Goal: Answer question/provide support

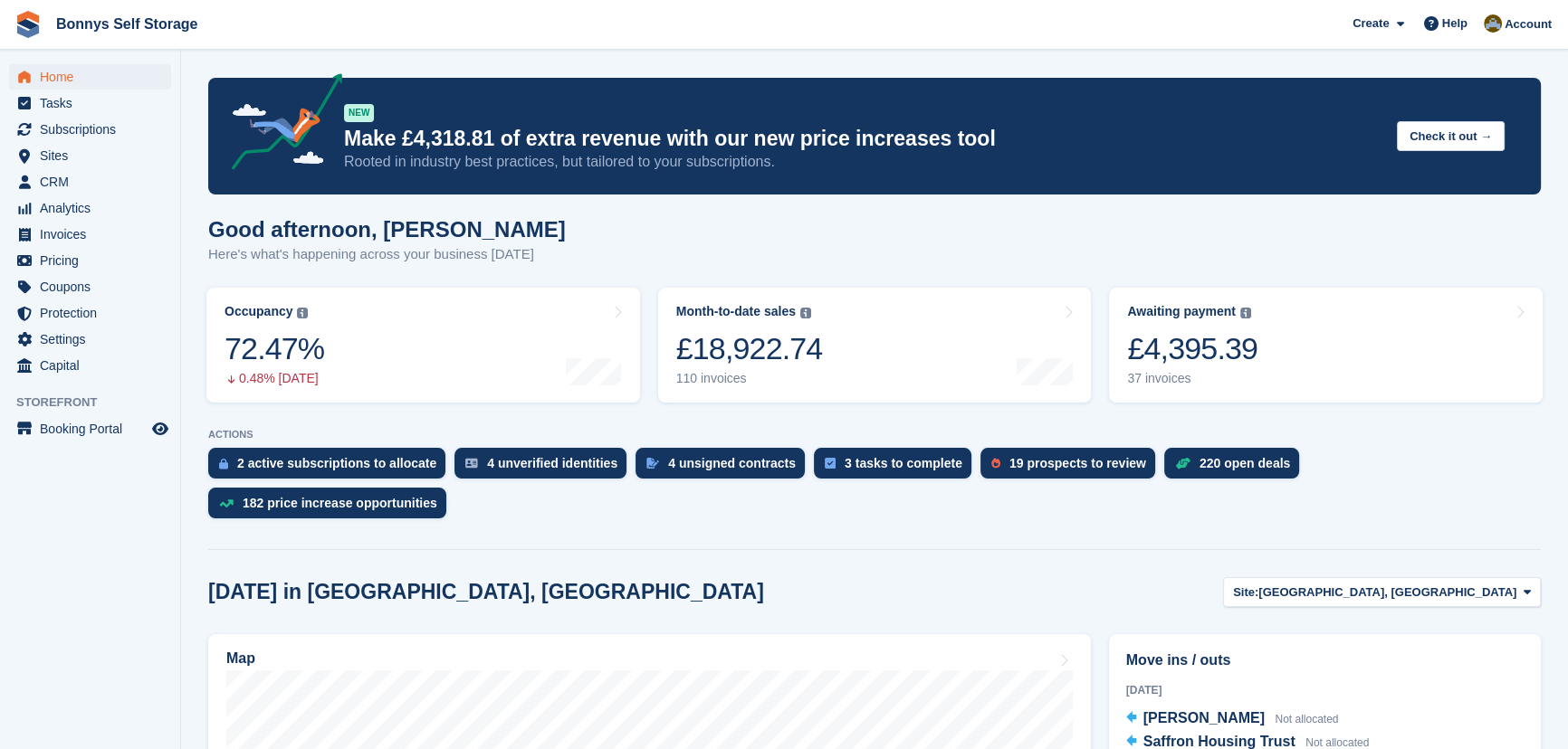
drag, startPoint x: 416, startPoint y: 244, endPoint x: 387, endPoint y: 243, distance: 29.0
click at [416, 244] on p "Here's what's happening across your business [DATE]" at bounding box center [386, 255] width 357 height 21
click at [36, 127] on link "Subscriptions" at bounding box center [89, 129] width 162 height 25
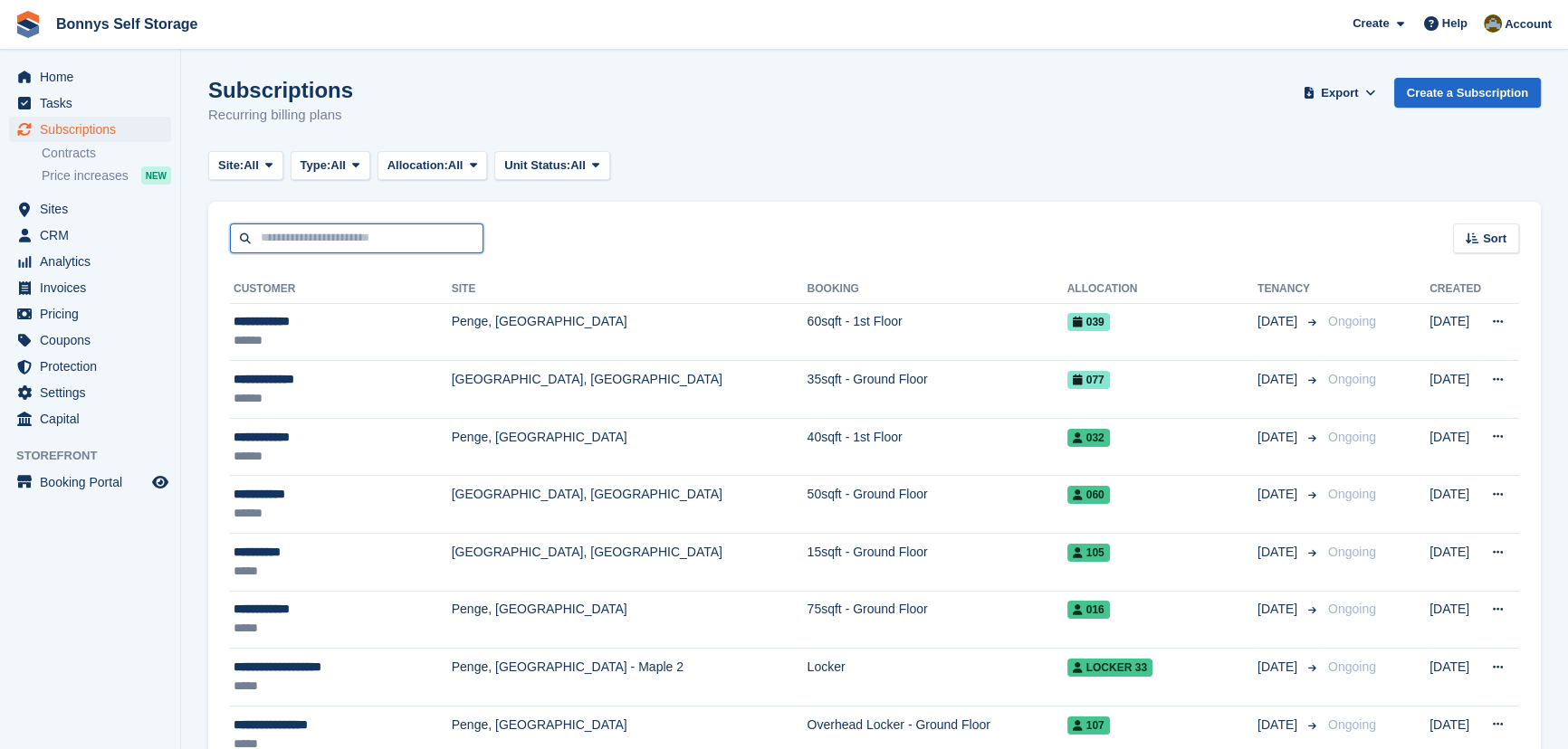
click at [311, 238] on input "text" at bounding box center [357, 238] width 253 height 30
type input "*****"
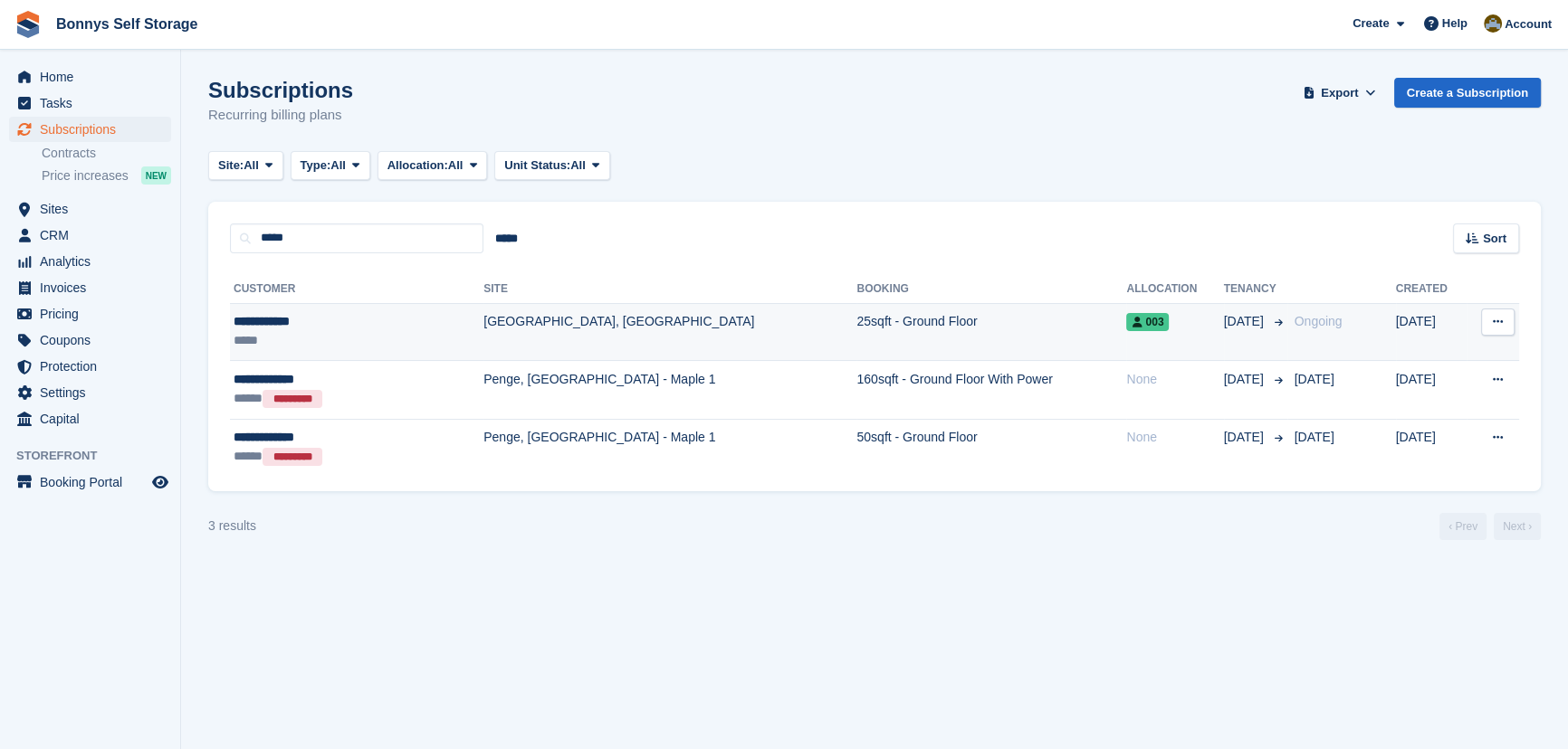
click at [483, 320] on td "[GEOGRAPHIC_DATA], [GEOGRAPHIC_DATA]" at bounding box center [669, 331] width 373 height 57
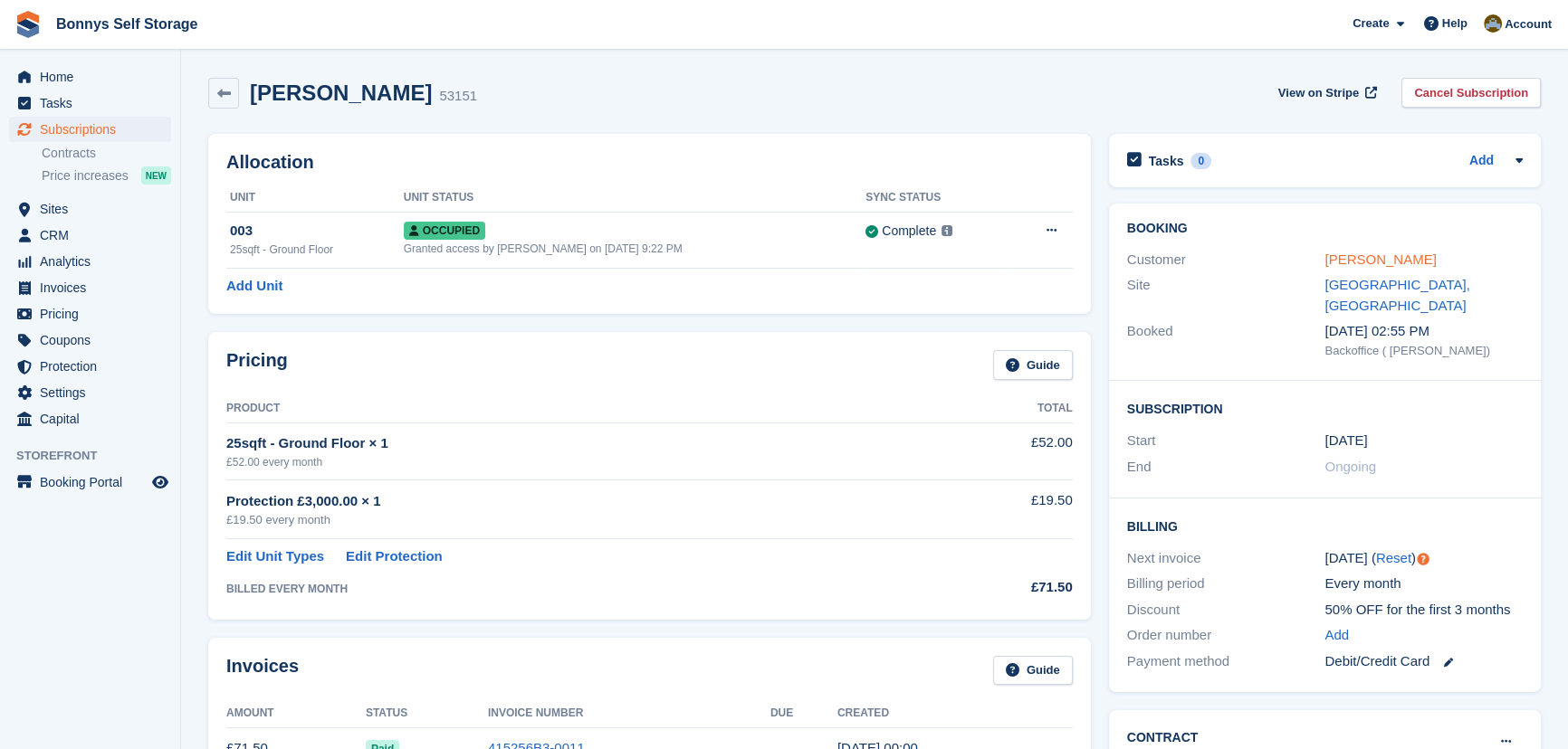
click at [1349, 257] on link "Mick Daniels" at bounding box center [1380, 260] width 111 height 15
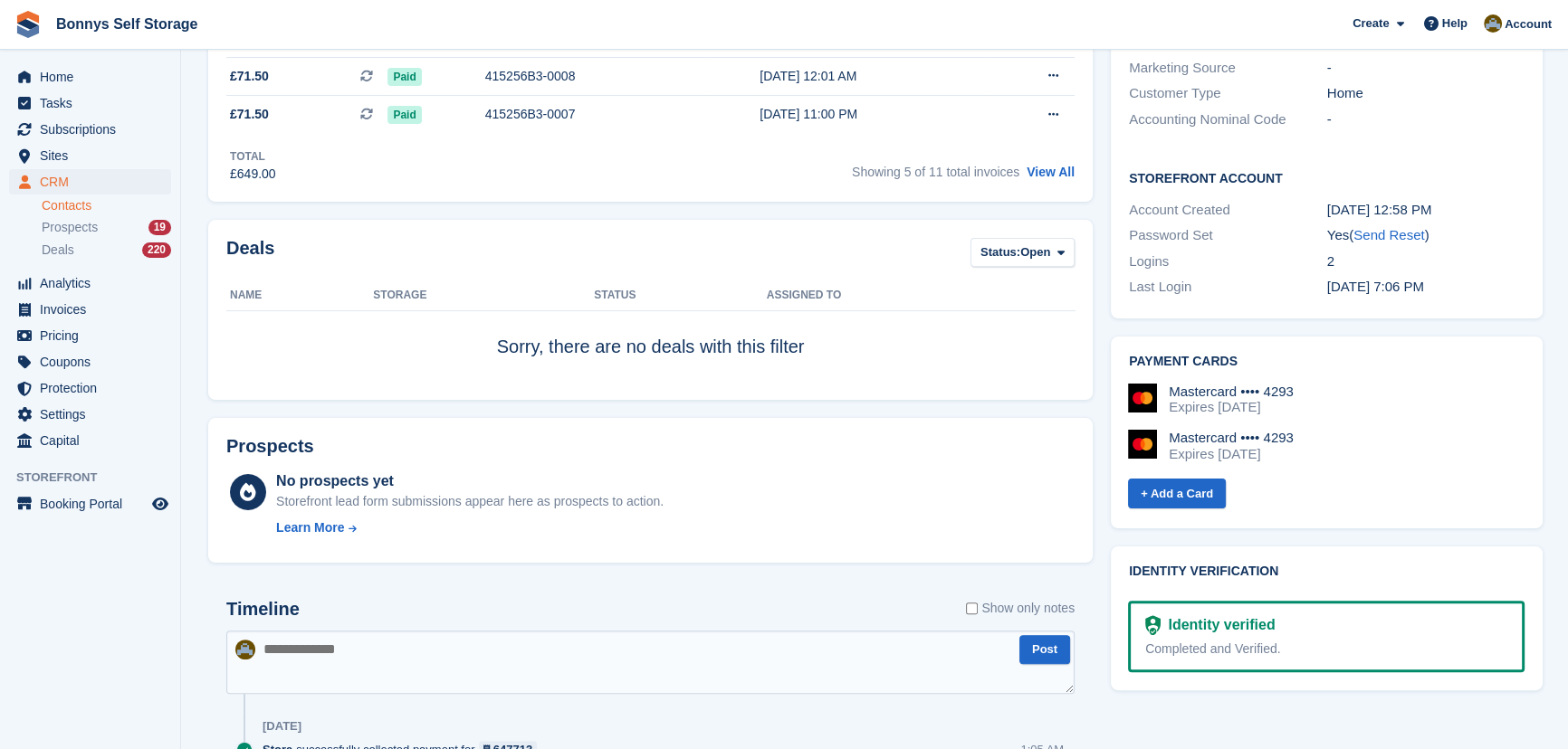
scroll to position [658, 0]
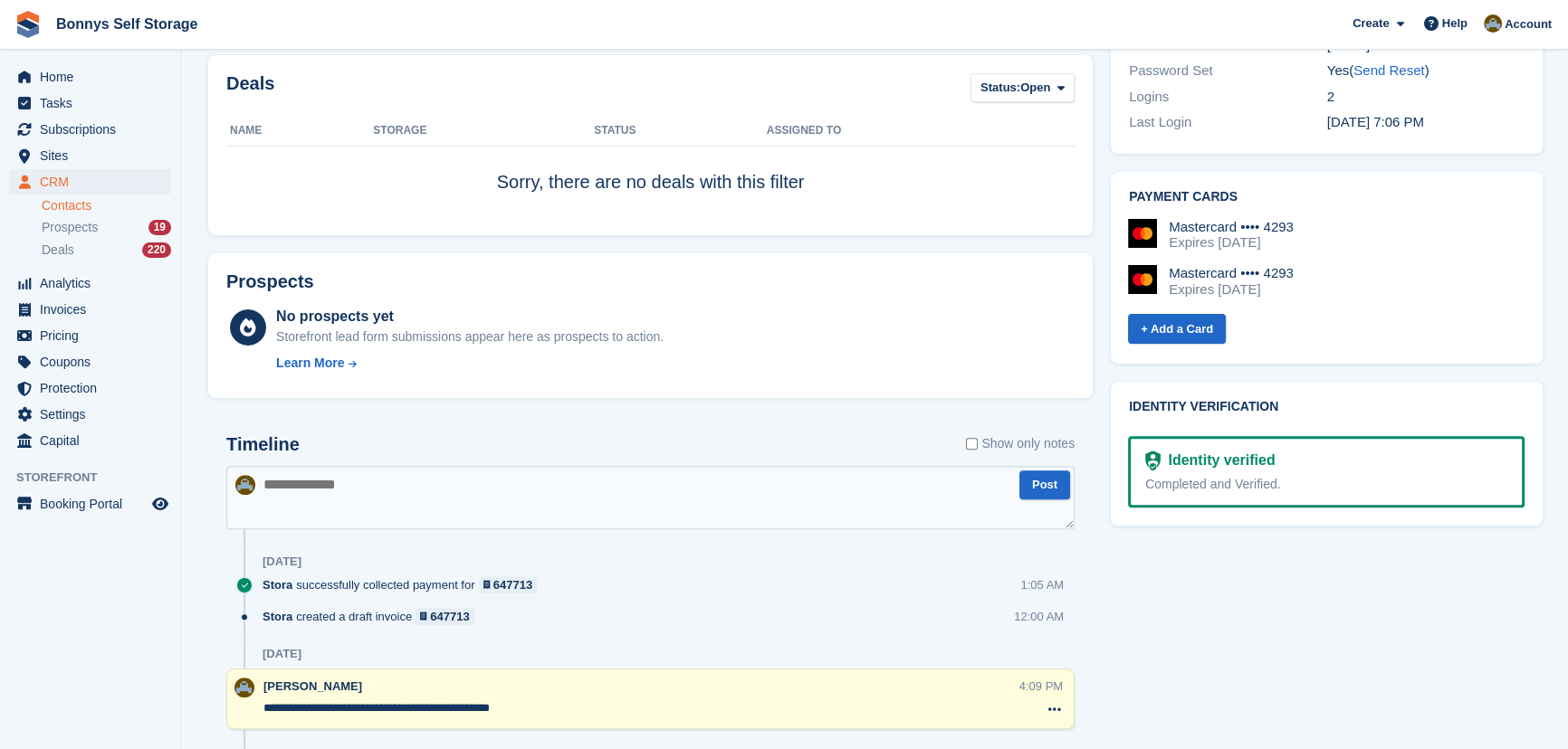
click at [388, 489] on textarea at bounding box center [650, 497] width 848 height 63
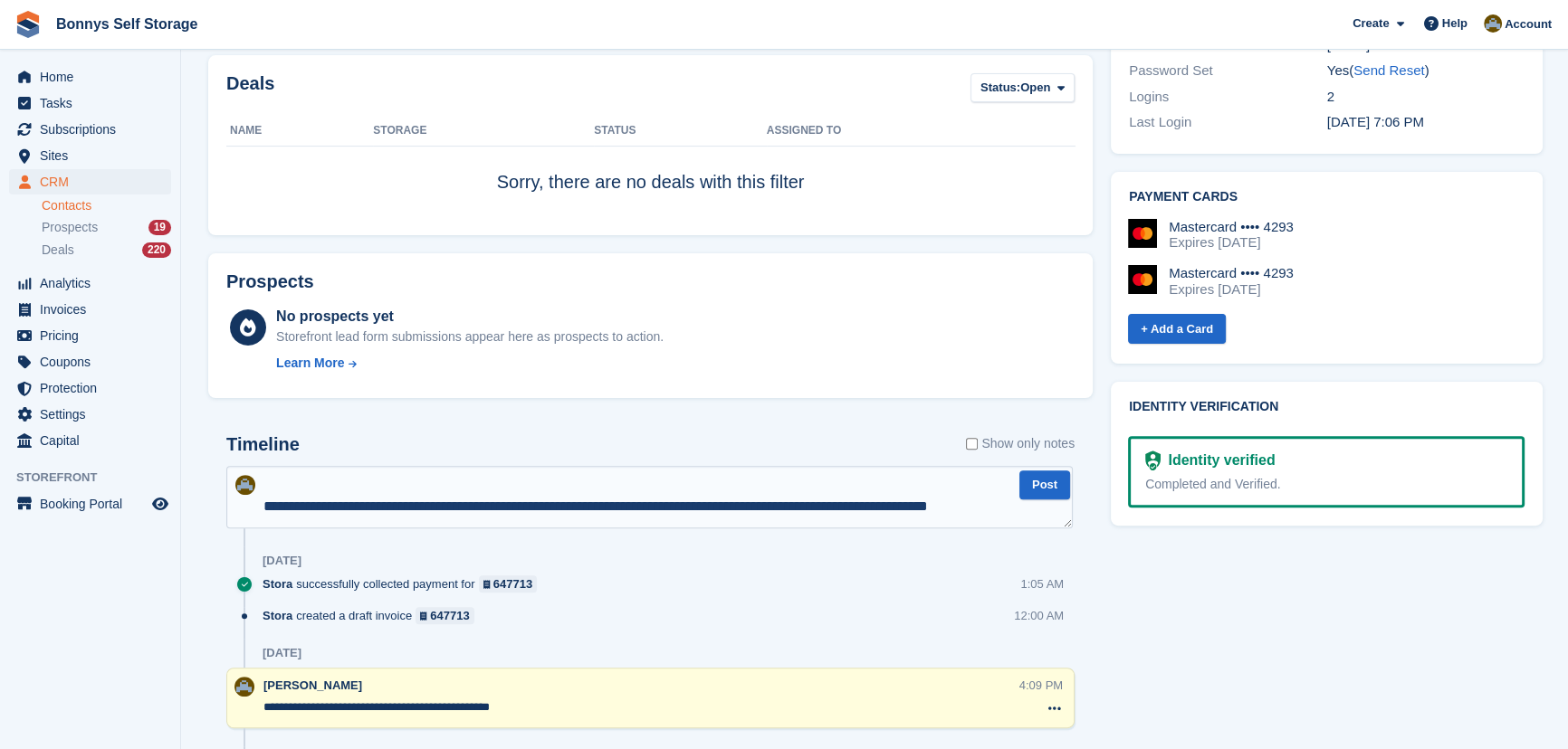
scroll to position [54, 0]
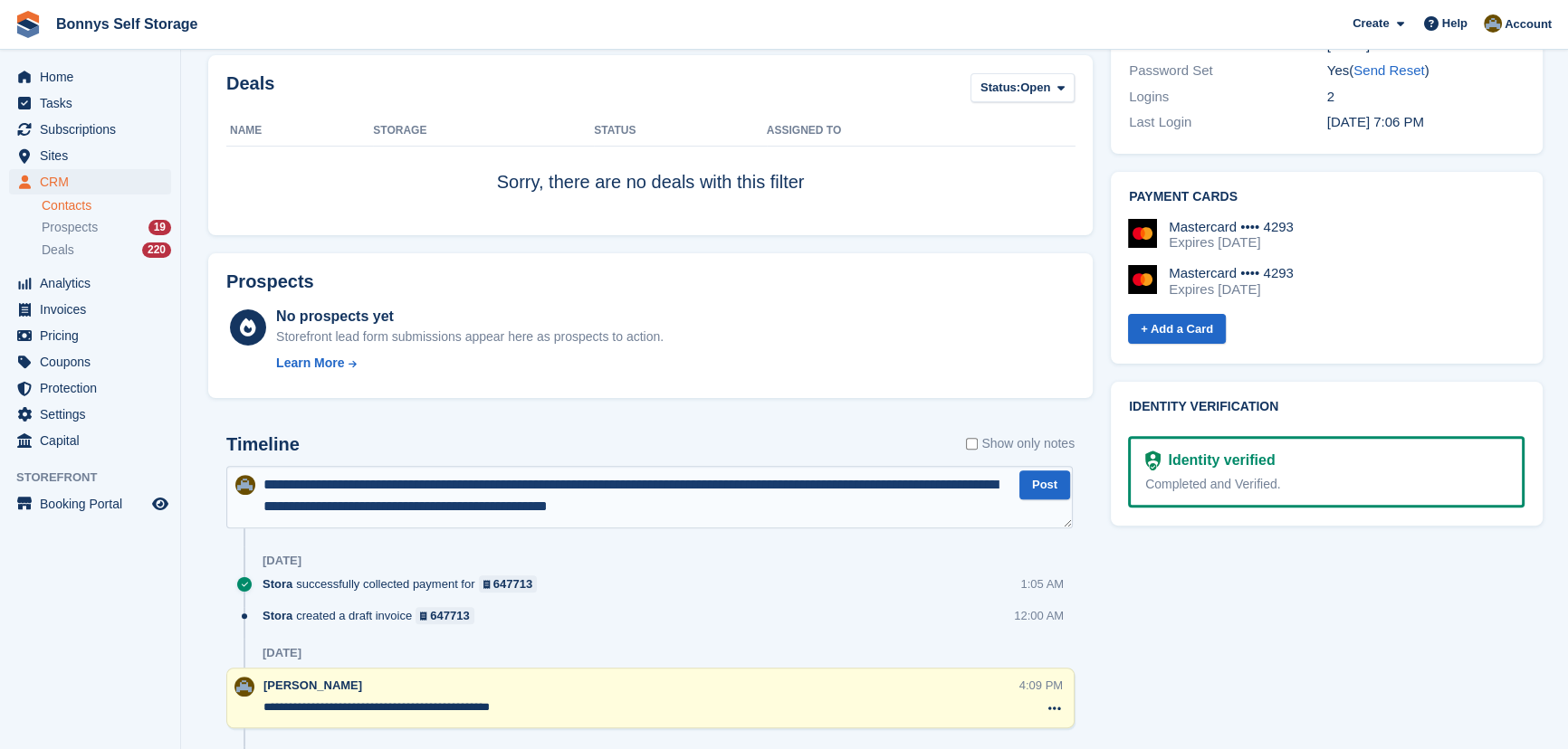
type textarea "**********"
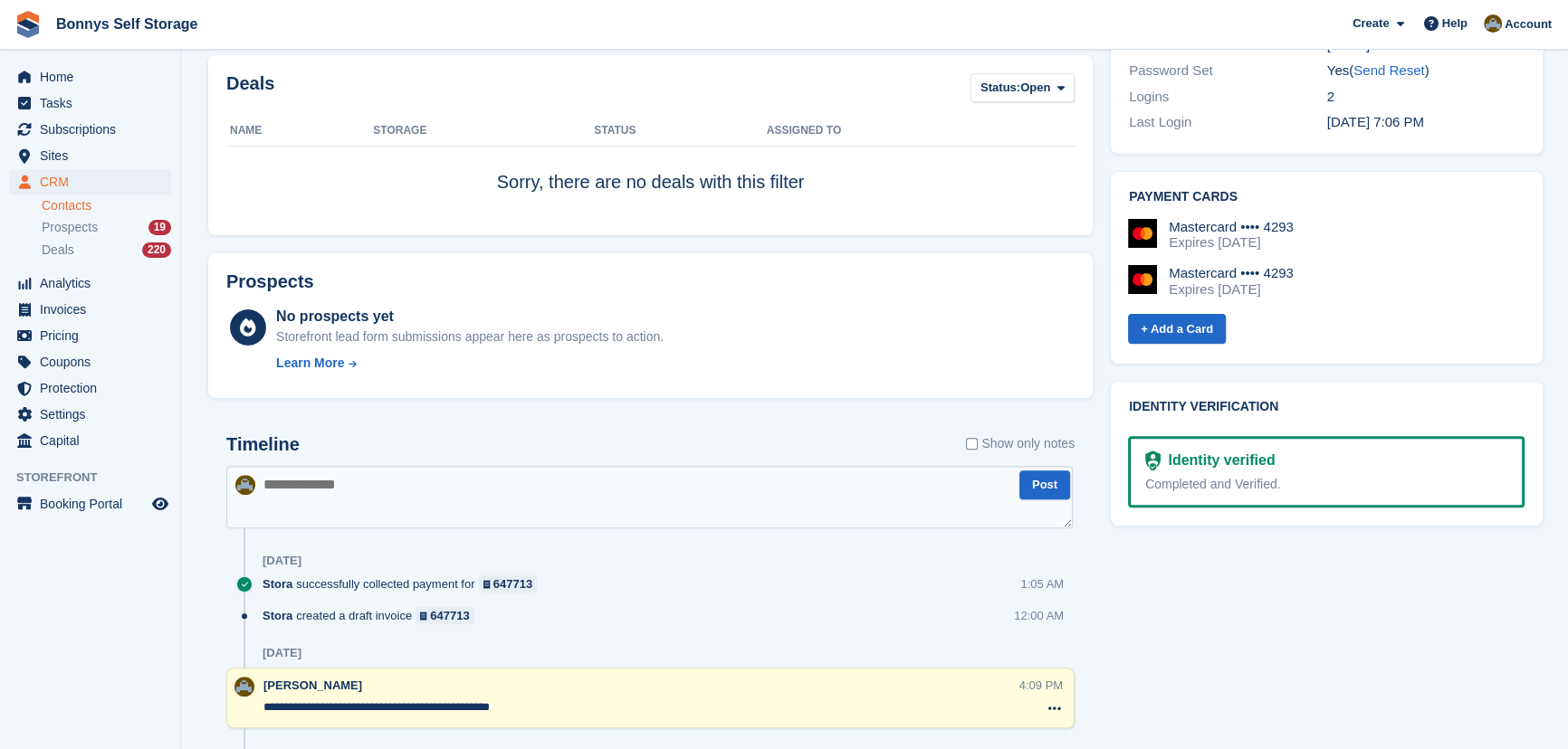
scroll to position [0, 0]
